Goal: Task Accomplishment & Management: Manage account settings

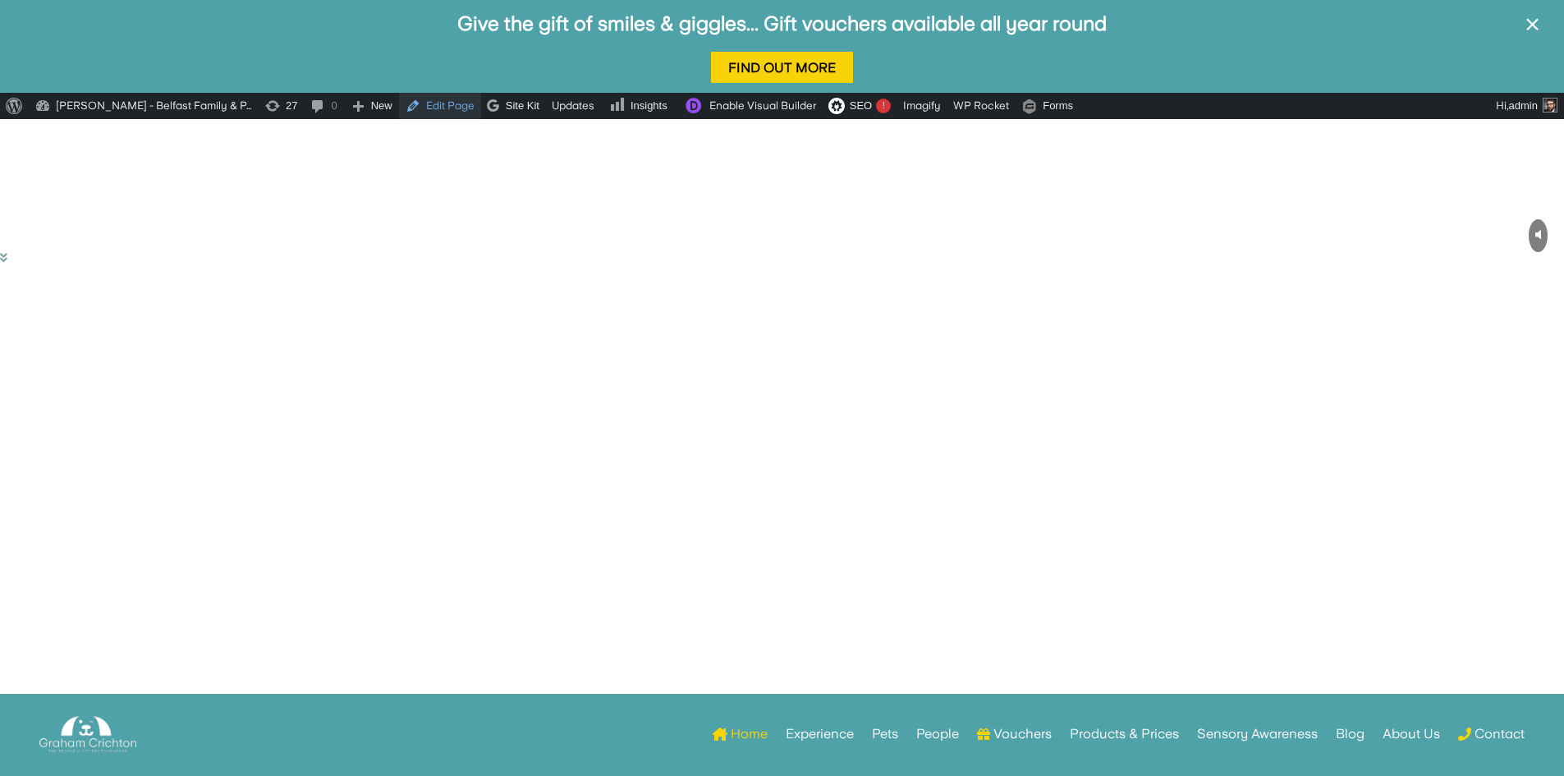
click at [426, 104] on link "Edit Page" at bounding box center [440, 106] width 82 height 26
